Goal: Navigation & Orientation: Find specific page/section

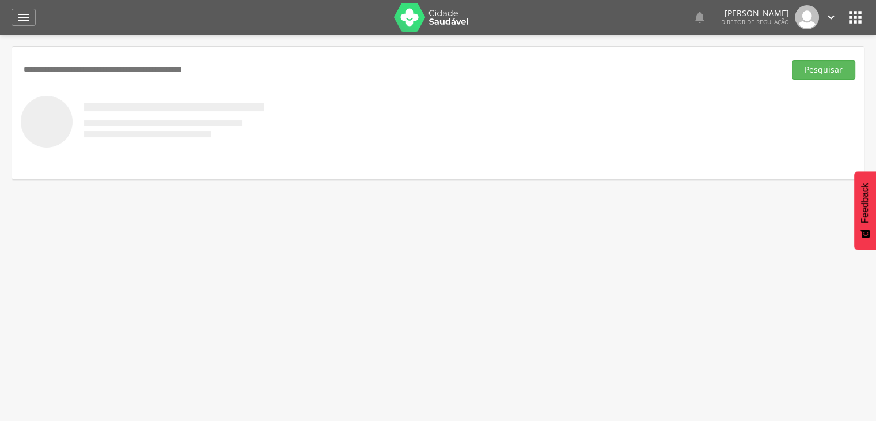
click at [542, 260] on div " Indivíduos  Fichas   Cadastro individual Informações do Cadastro Data e ho…" at bounding box center [438, 245] width 876 height 421
click at [24, 19] on icon "" at bounding box center [24, 17] width 14 height 14
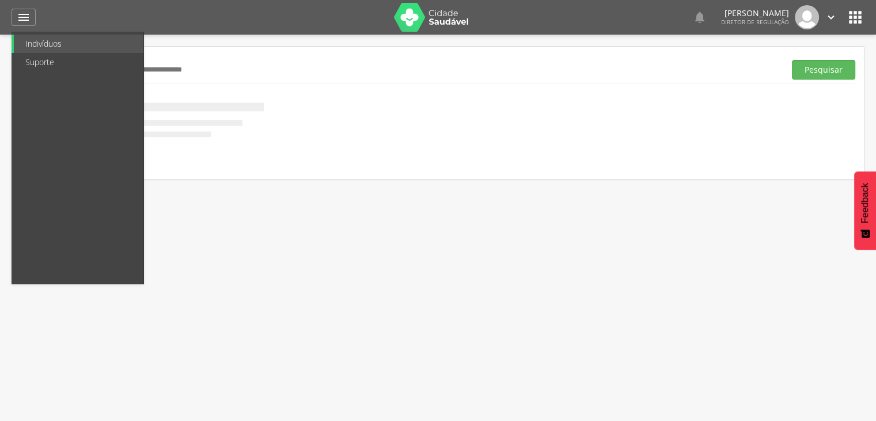
click at [598, 281] on div " Indivíduos  Fichas   Cadastro individual Informações do Cadastro Data e ho…" at bounding box center [438, 245] width 876 height 421
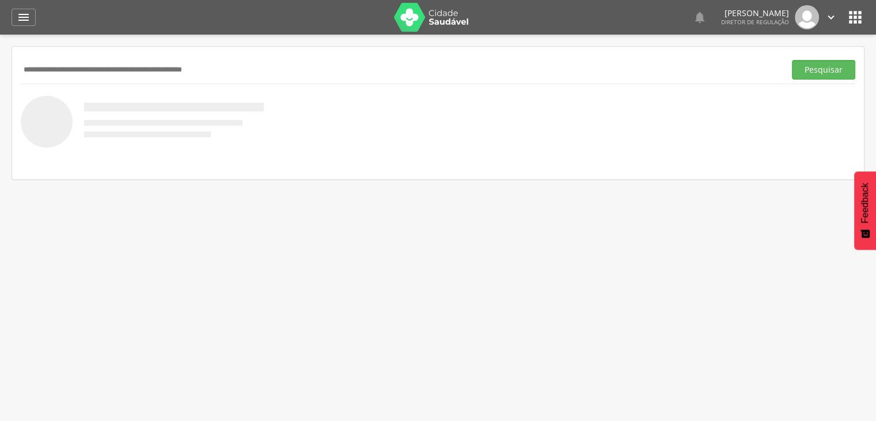
click at [804, 16] on img at bounding box center [807, 17] width 24 height 24
click at [828, 18] on icon "" at bounding box center [831, 17] width 13 height 13
click at [793, 130] on div at bounding box center [438, 122] width 835 height 52
click at [853, 20] on icon "" at bounding box center [855, 17] width 18 height 18
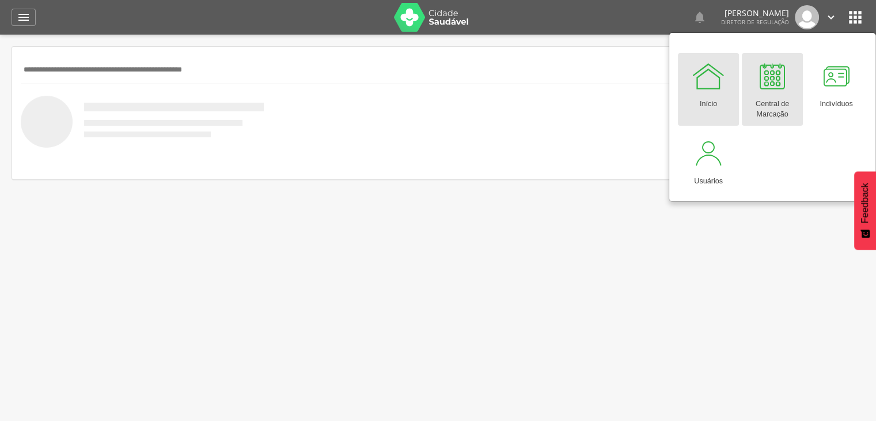
click at [770, 88] on div at bounding box center [772, 76] width 35 height 35
